Goal: Task Accomplishment & Management: Manage account settings

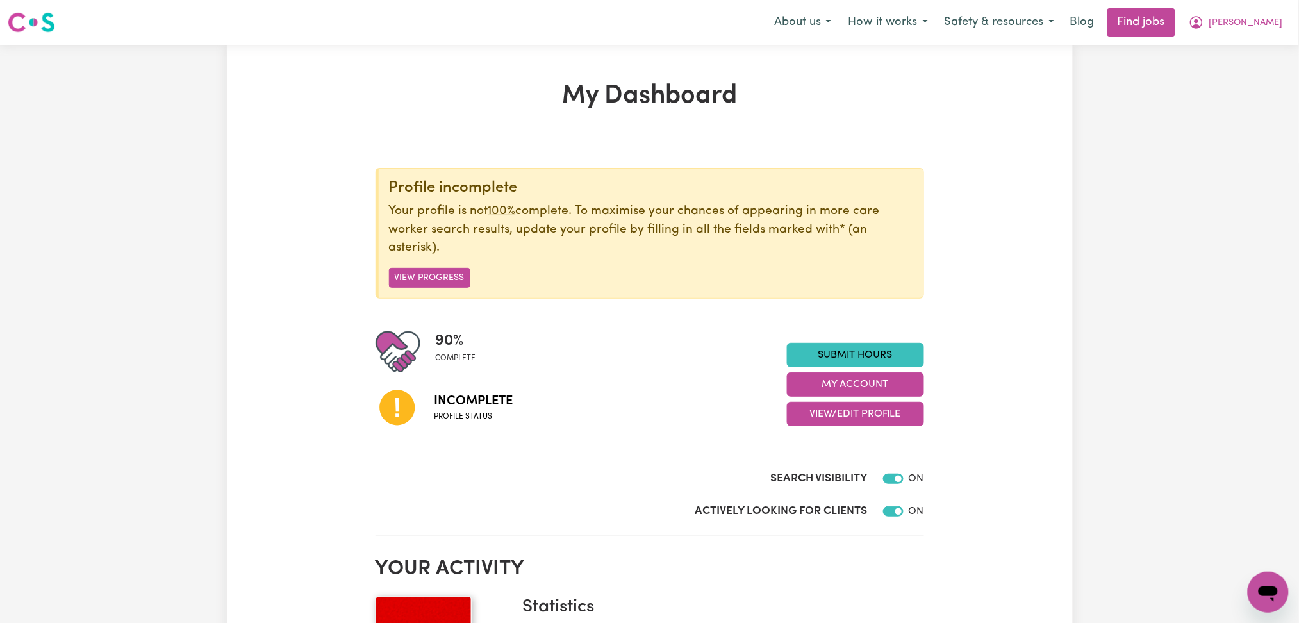
scroll to position [85, 0]
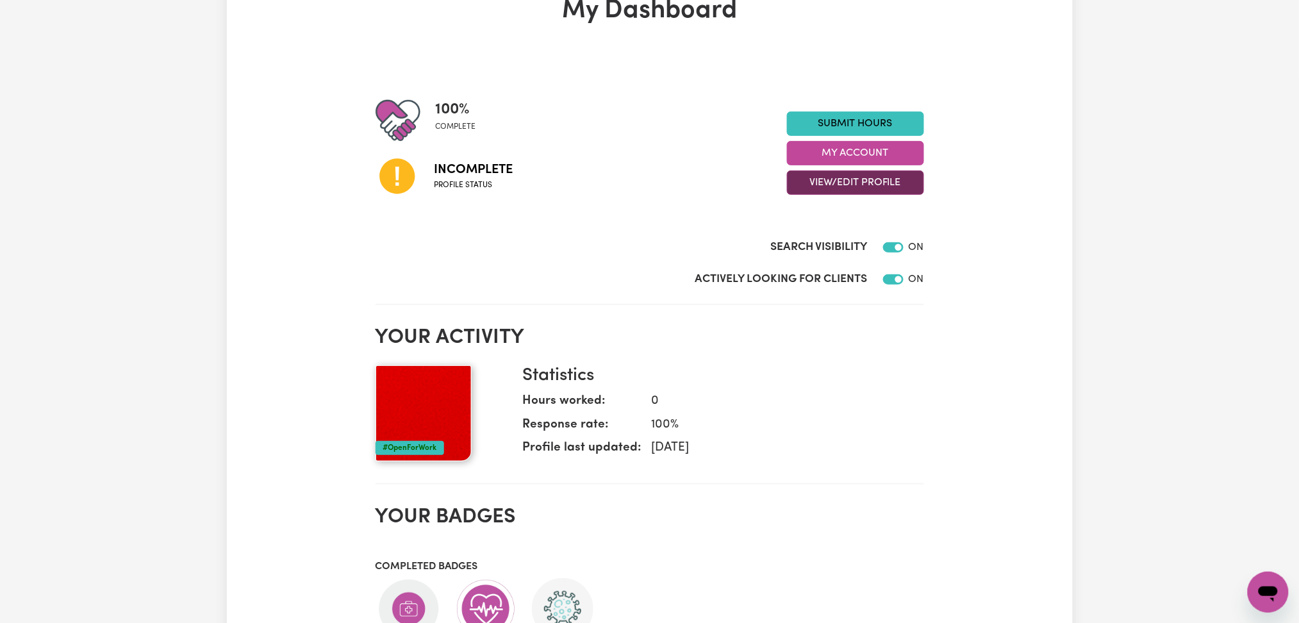
click at [828, 180] on button "View/Edit Profile" at bounding box center [855, 182] width 137 height 24
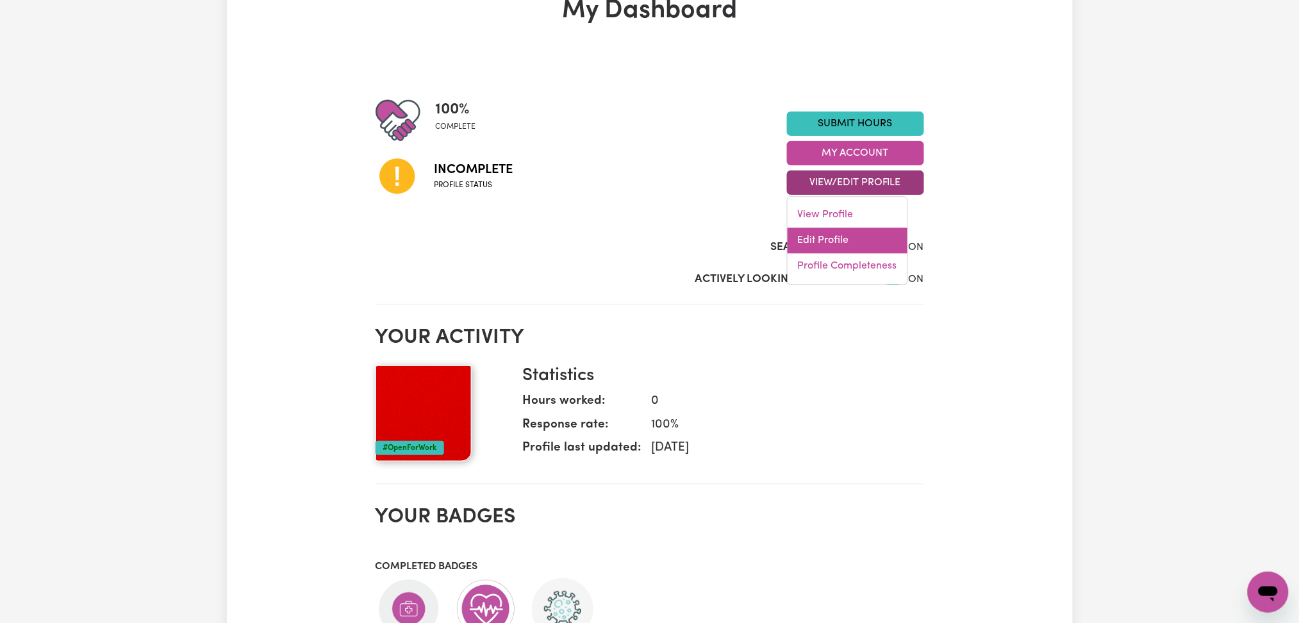
click at [817, 238] on link "Edit Profile" at bounding box center [848, 241] width 120 height 26
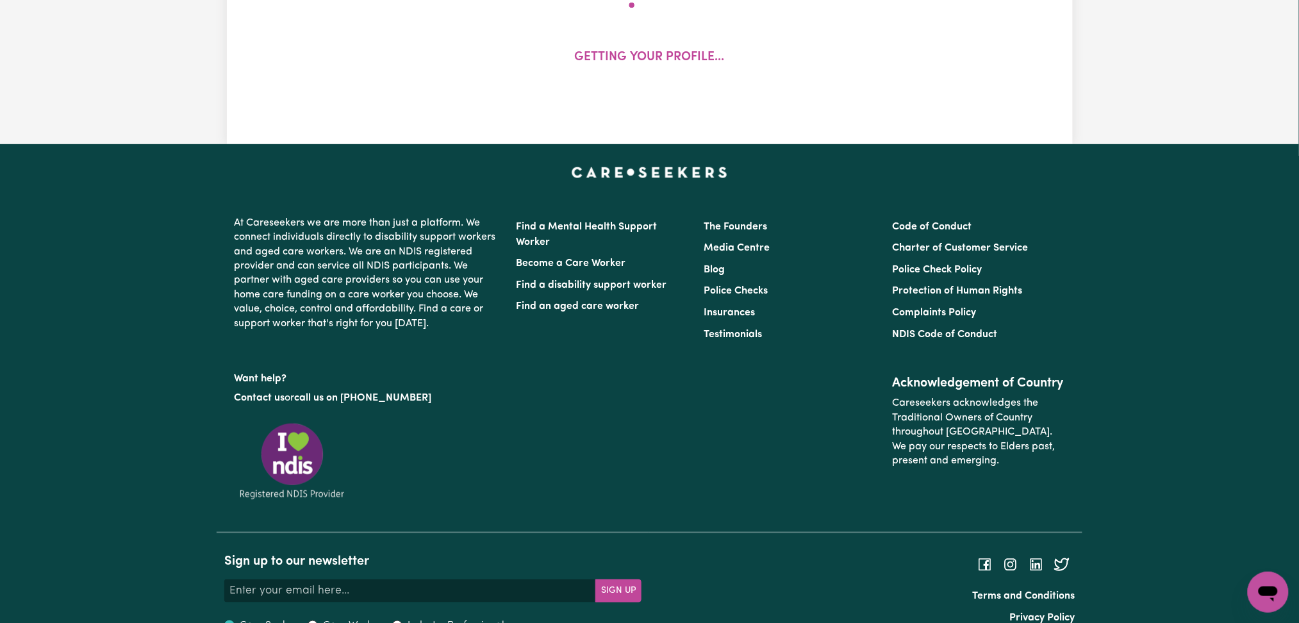
select select "[DEMOGRAPHIC_DATA]"
select select "[DEMOGRAPHIC_DATA] Citizen"
select select "Studying a healthcare related degree or qualification"
select select "50"
select select "60"
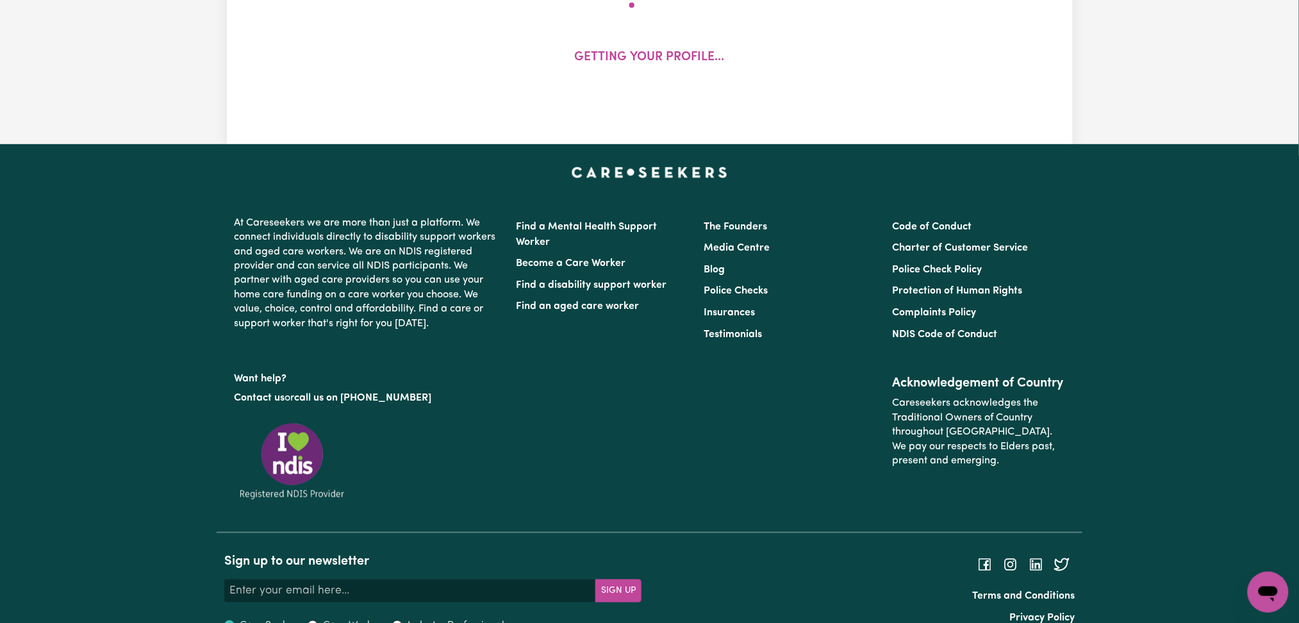
select select "70"
select select "95"
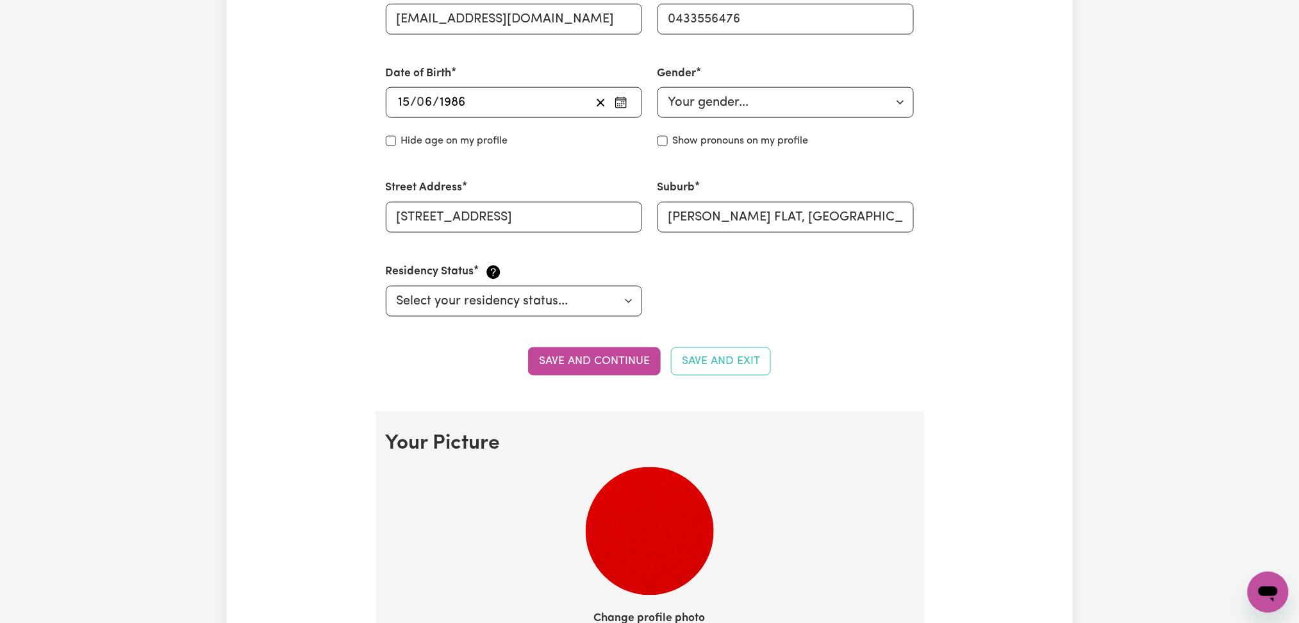
scroll to position [769, 0]
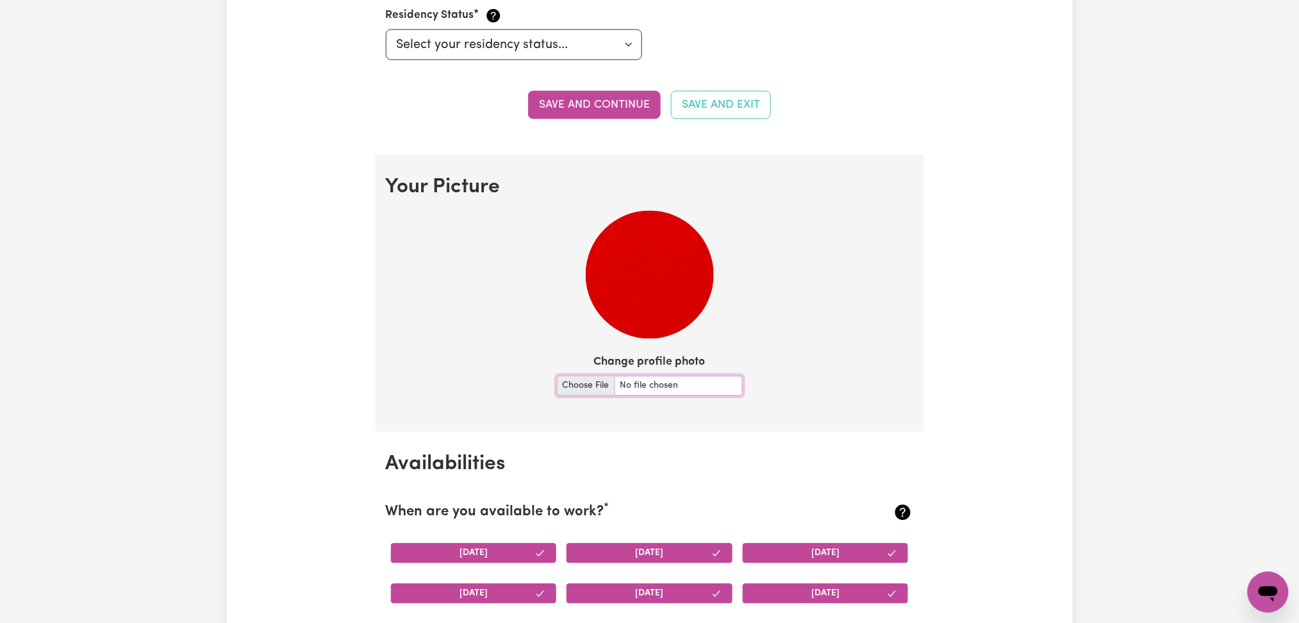
click at [565, 383] on input "Change profile photo" at bounding box center [650, 386] width 186 height 20
type input "C:\fakepath\[PERSON_NAME] prof pict.jpeg"
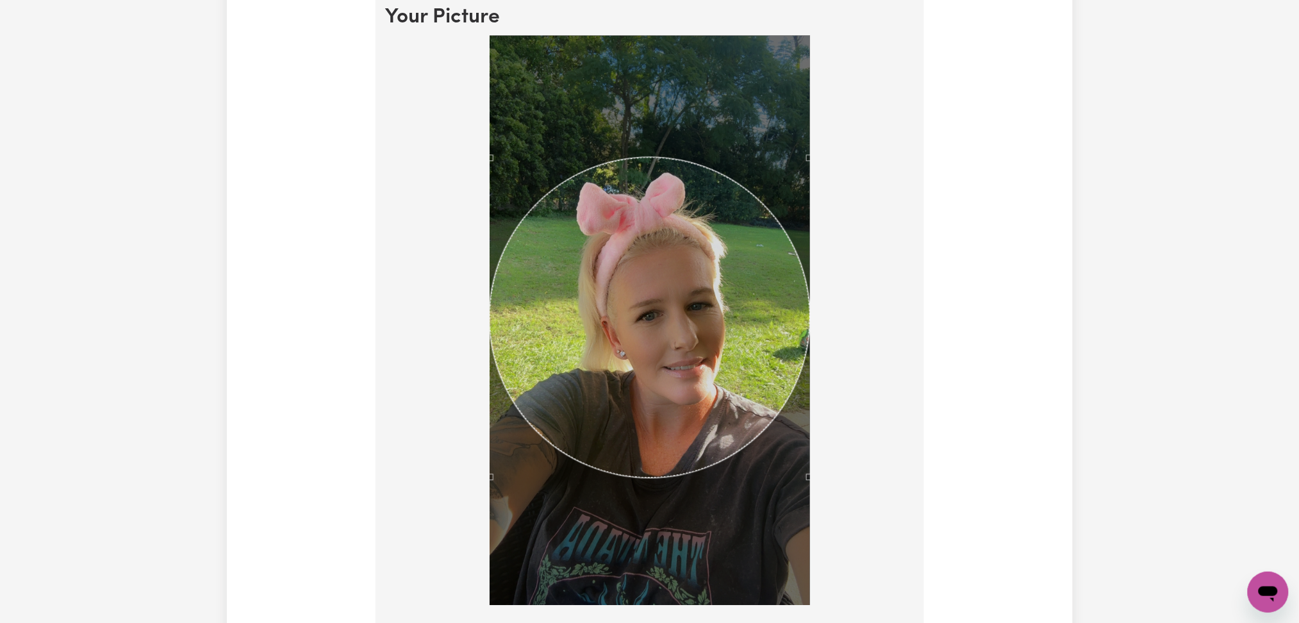
click at [731, 348] on div "Use the arrow keys to move the crop selection area" at bounding box center [650, 317] width 320 height 320
click at [738, 361] on div "Use the arrow keys to move the crop selection area" at bounding box center [650, 322] width 320 height 320
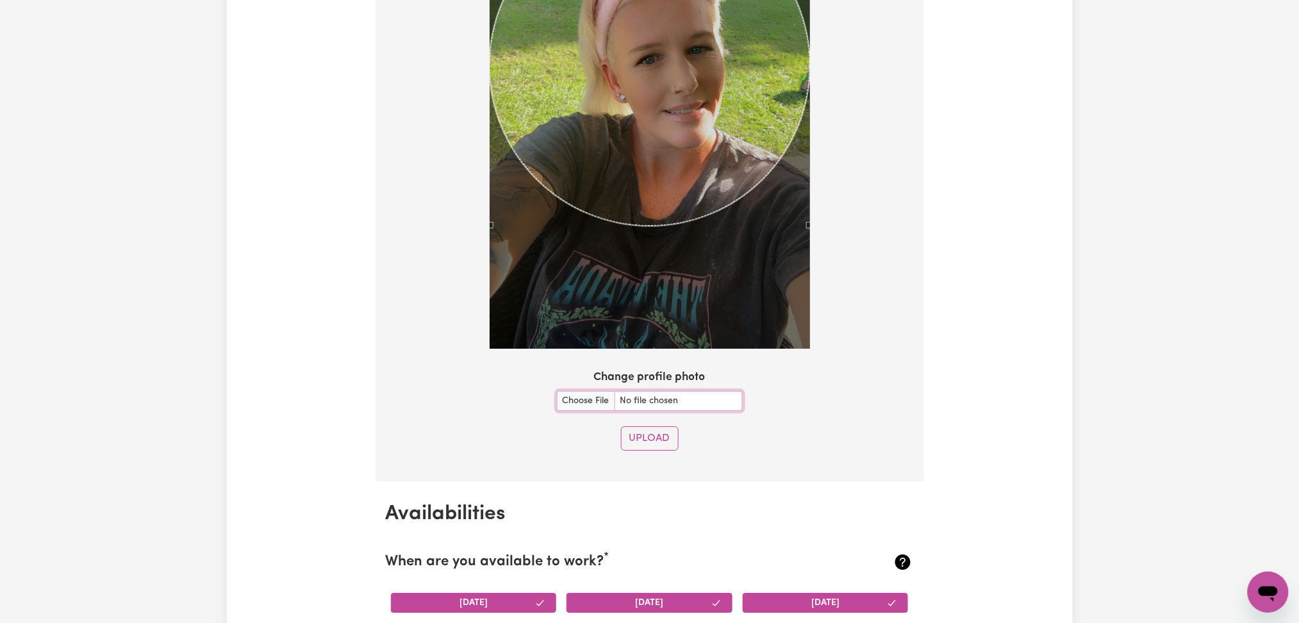
scroll to position [1282, 0]
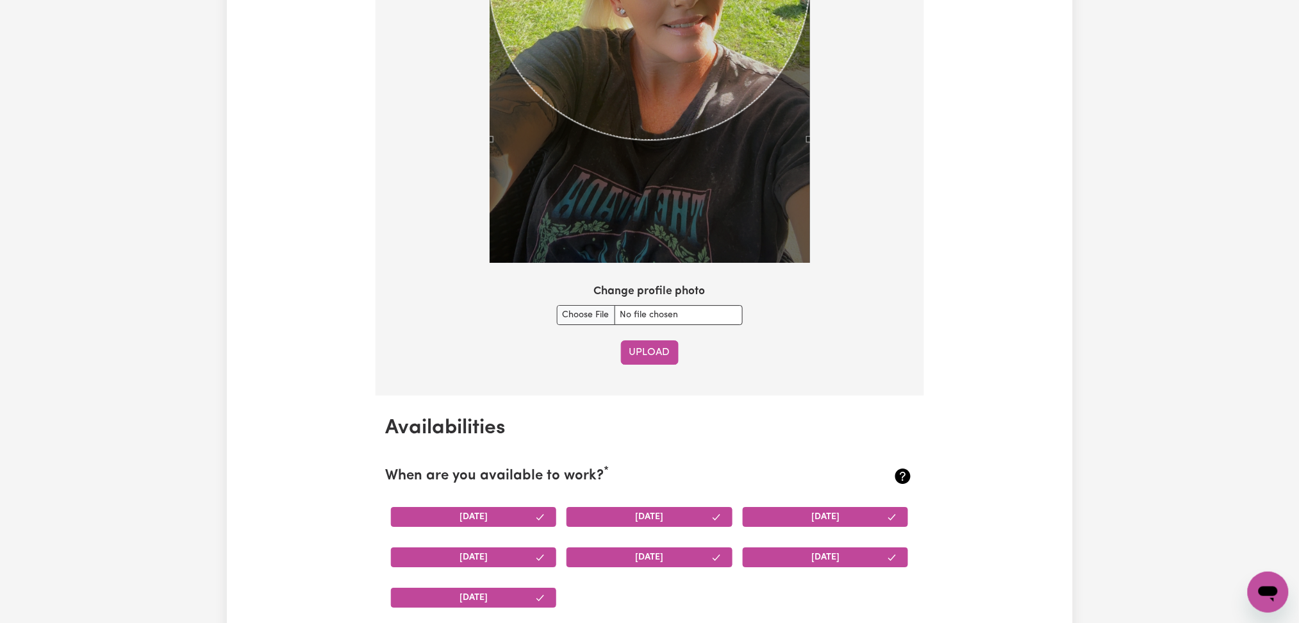
click at [647, 355] on button "Upload" at bounding box center [650, 352] width 58 height 24
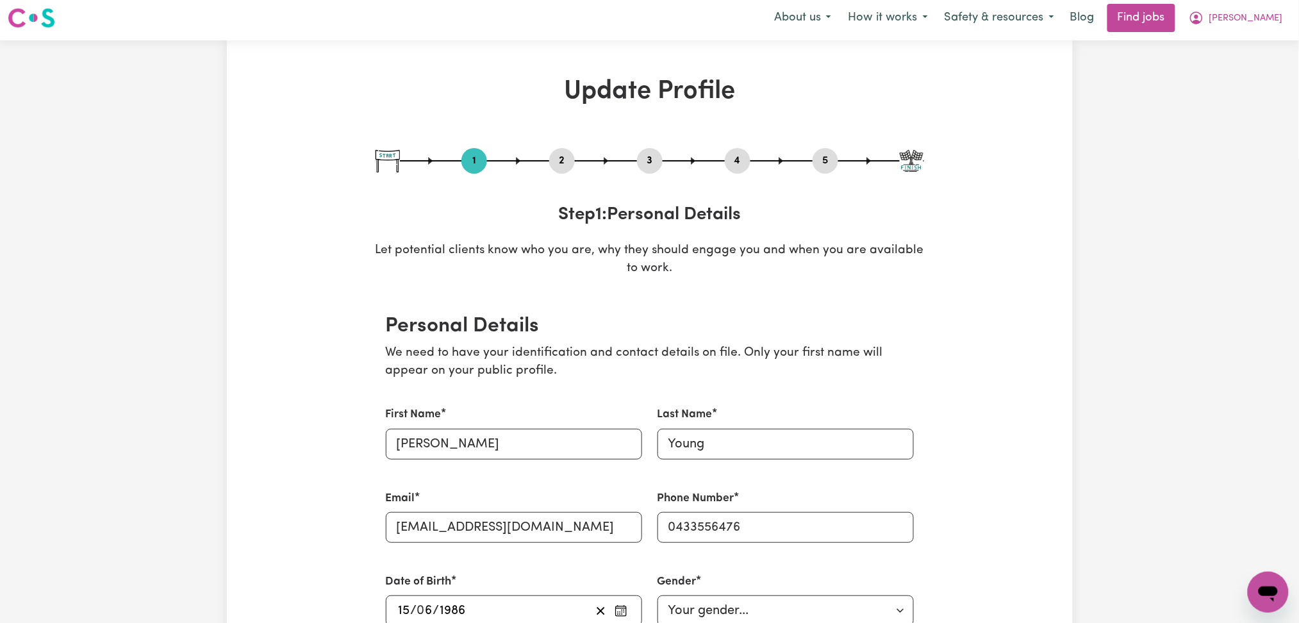
scroll to position [0, 0]
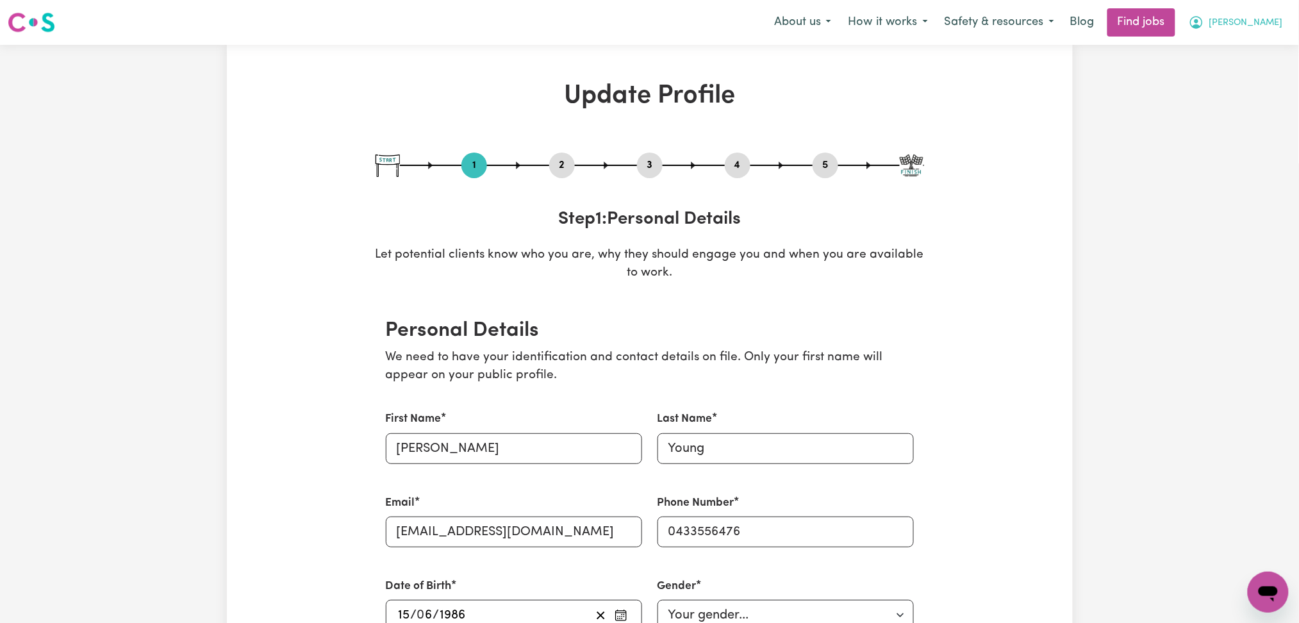
click at [1262, 31] on button "[PERSON_NAME]" at bounding box center [1236, 22] width 111 height 27
click at [1249, 94] on link "Logout" at bounding box center [1240, 98] width 101 height 24
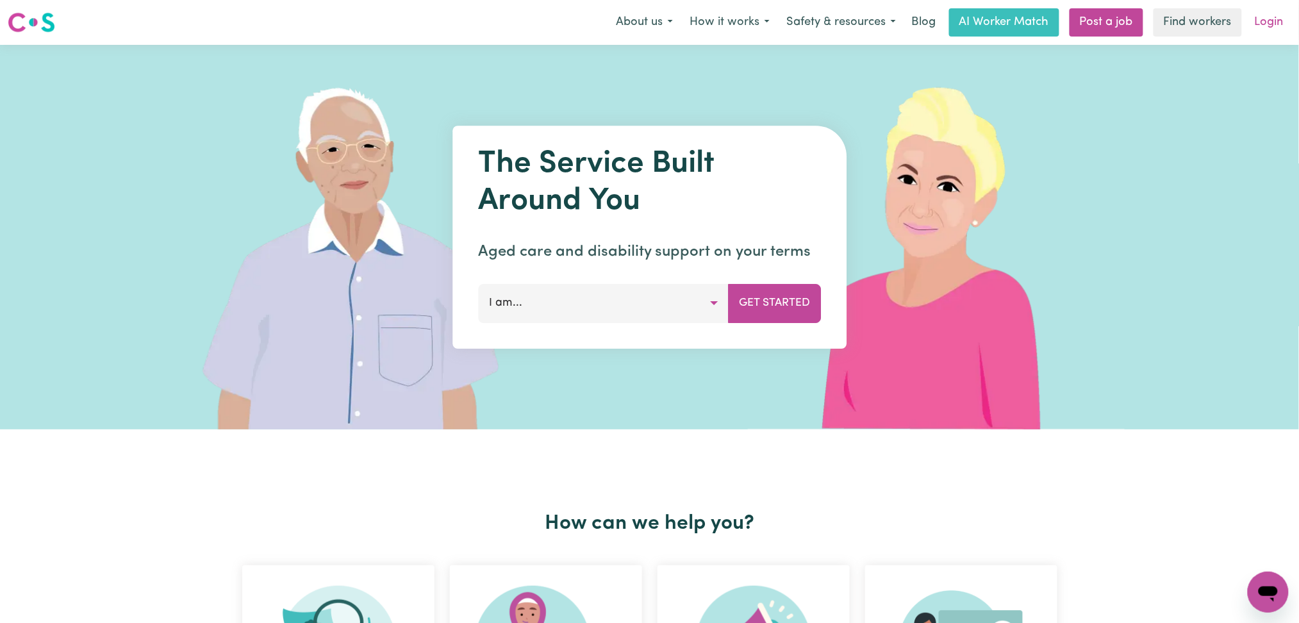
click at [1275, 19] on link "Login" at bounding box center [1269, 22] width 44 height 28
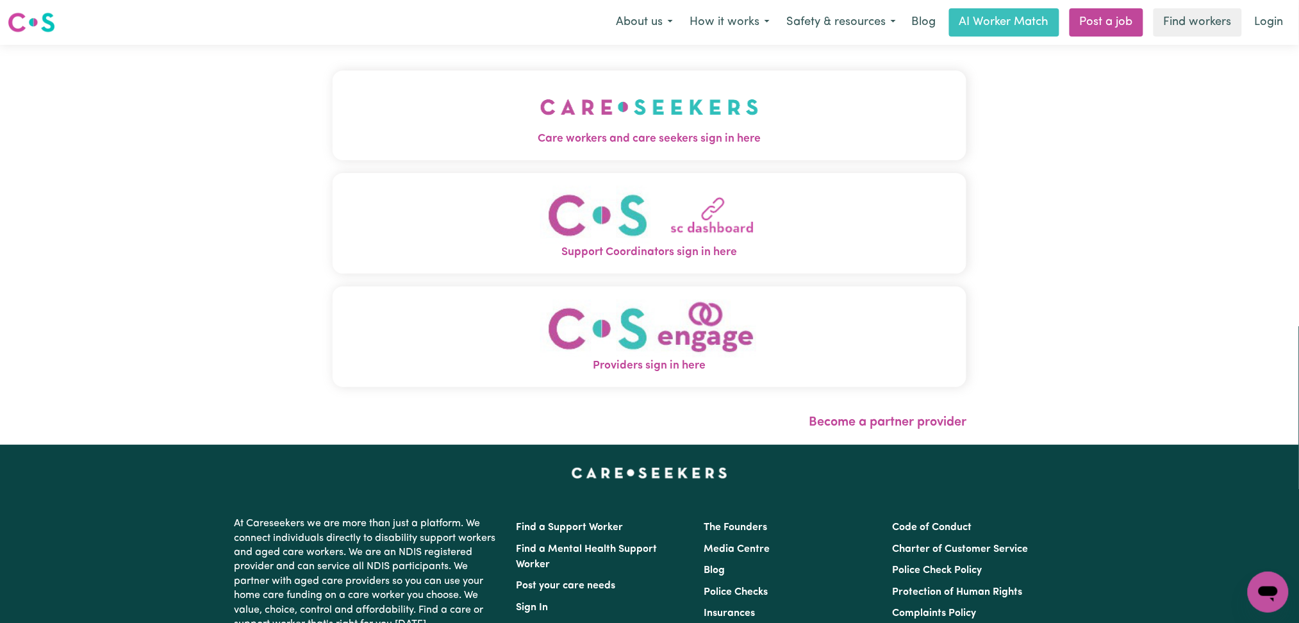
click at [462, 121] on button "Care workers and care seekers sign in here" at bounding box center [650, 116] width 635 height 90
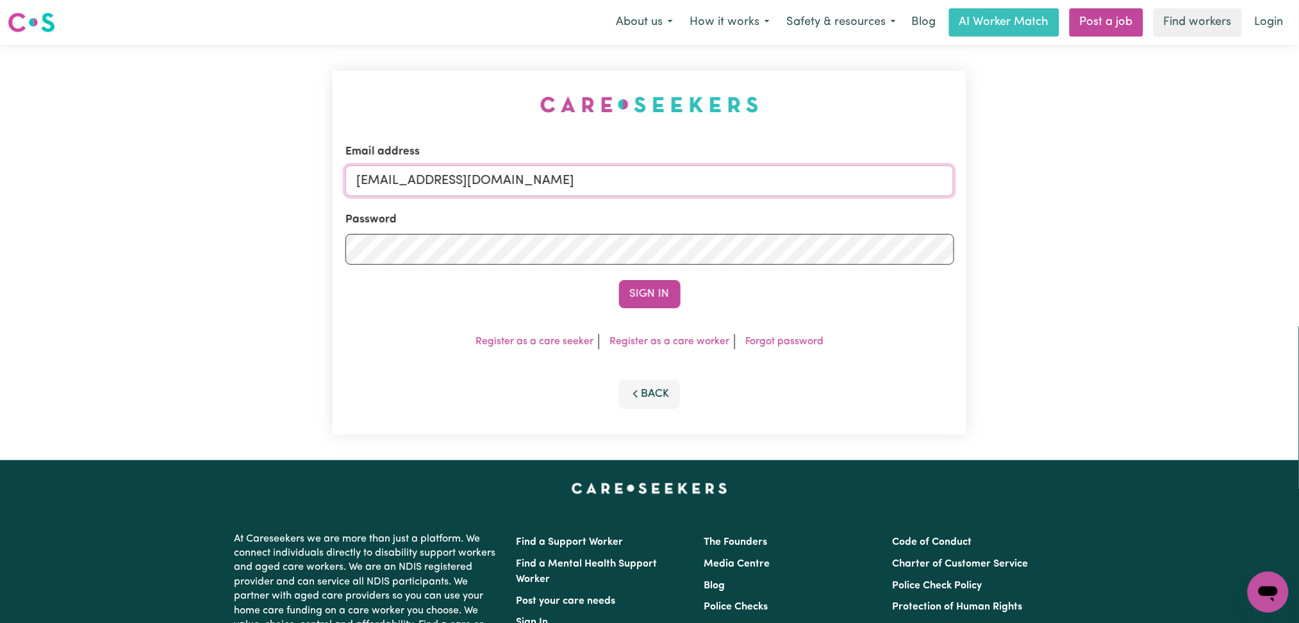
click at [495, 165] on input "[EMAIL_ADDRESS][DOMAIN_NAME]" at bounding box center [649, 180] width 609 height 31
drag, startPoint x: 453, startPoint y: 176, endPoint x: 750, endPoint y: 208, distance: 299.2
click at [776, 188] on input "Superuser~[EMAIL_ADDRESS][DOMAIN_NAME]" at bounding box center [649, 180] width 609 height 31
type input "Superuser~[EMAIL_ADDRESS][DOMAIN_NAME]"
click at [637, 297] on button "Sign In" at bounding box center [650, 294] width 62 height 28
